Goal: Information Seeking & Learning: Check status

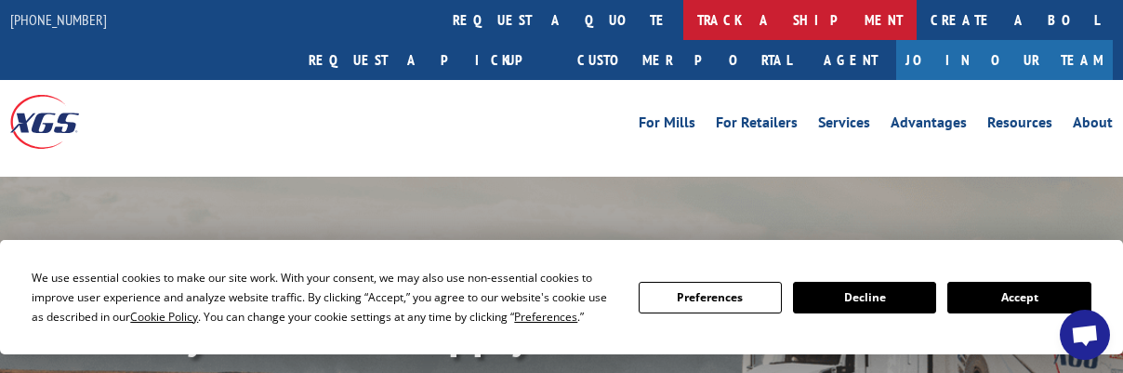
click at [683, 18] on link "track a shipment" at bounding box center [799, 20] width 233 height 40
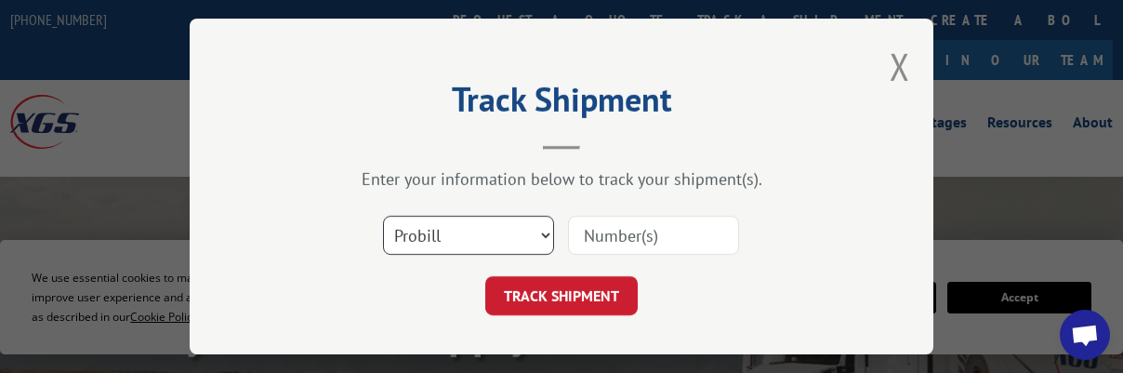
click at [489, 229] on select "Select category... Probill BOL PO" at bounding box center [468, 235] width 171 height 39
select select "po"
click at [383, 216] on select "Select category... Probill BOL PO" at bounding box center [468, 235] width 171 height 39
click at [627, 227] on input at bounding box center [653, 235] width 171 height 39
type input "44505308"
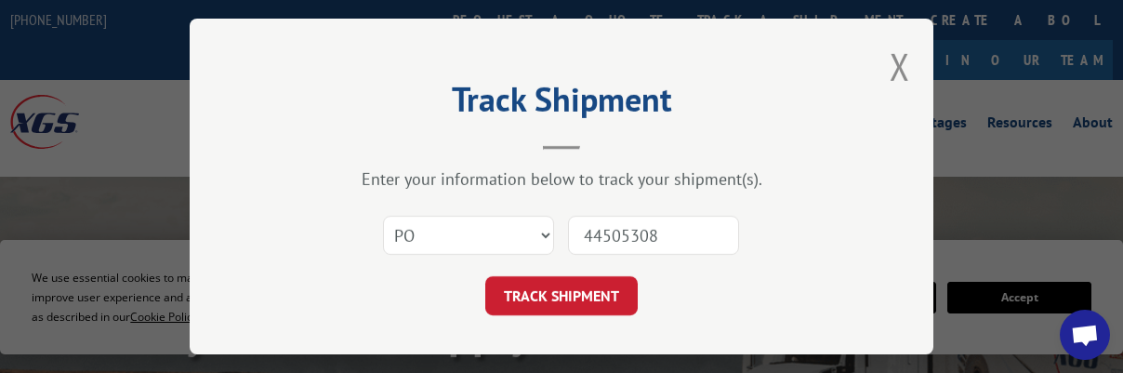
click at [485, 276] on button "TRACK SHIPMENT" at bounding box center [561, 295] width 152 height 39
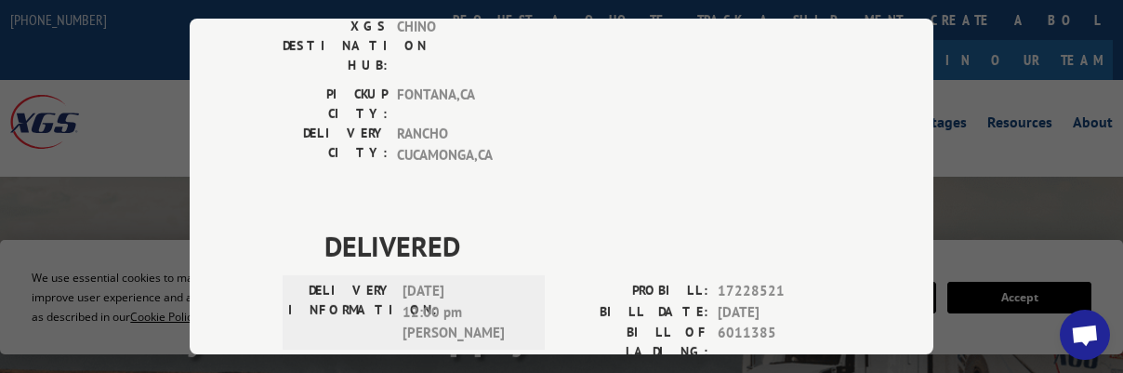
scroll to position [465, 0]
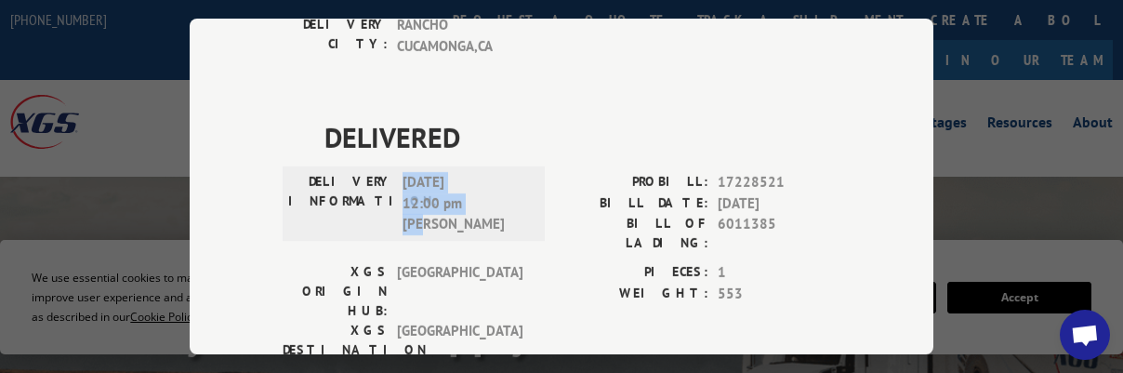
drag, startPoint x: 454, startPoint y: 114, endPoint x: 395, endPoint y: 84, distance: 66.1
click at [395, 172] on div "DELIVERY INFORMATION: [DATE] 12:00 pm [PERSON_NAME]" at bounding box center [413, 203] width 251 height 63
copy span "[DATE] 12:00 pm [PERSON_NAME]"
